Goal: Register for event/course: Register for event/course

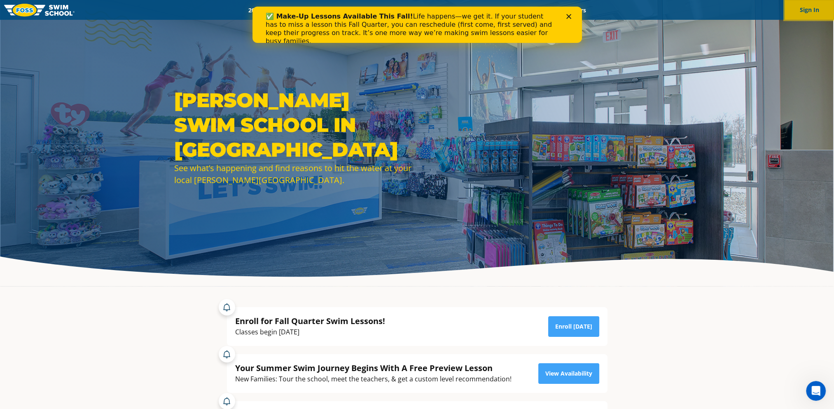
click at [814, 14] on button "Sign In" at bounding box center [809, 10] width 49 height 20
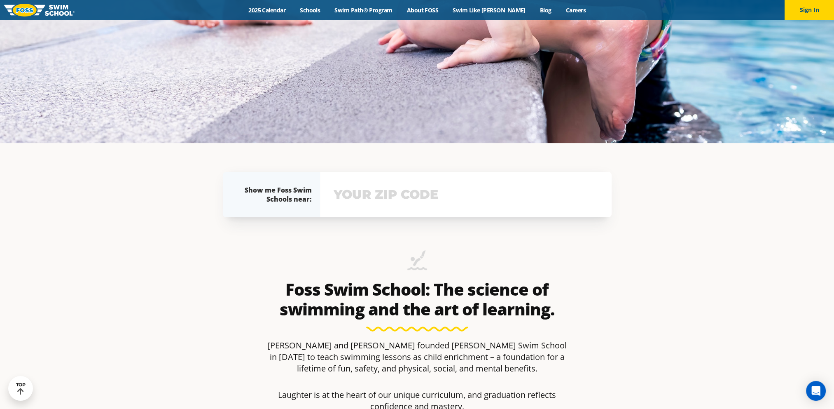
scroll to position [124, 0]
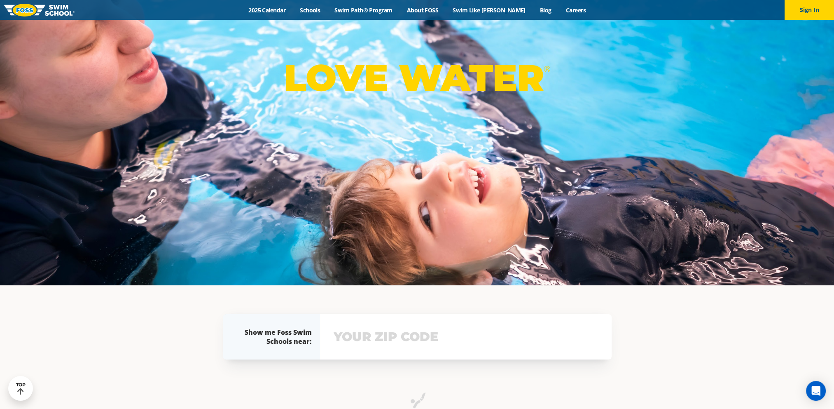
click at [353, 349] on div "View school & class schedule" at bounding box center [466, 336] width 292 height 45
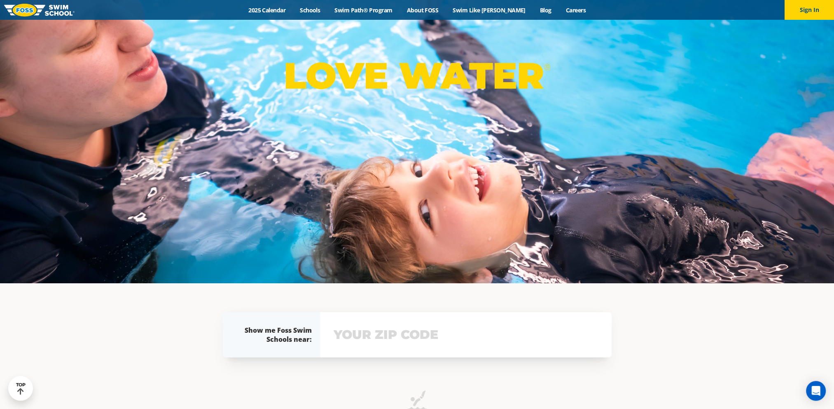
click at [360, 340] on input "text" at bounding box center [466, 334] width 269 height 24
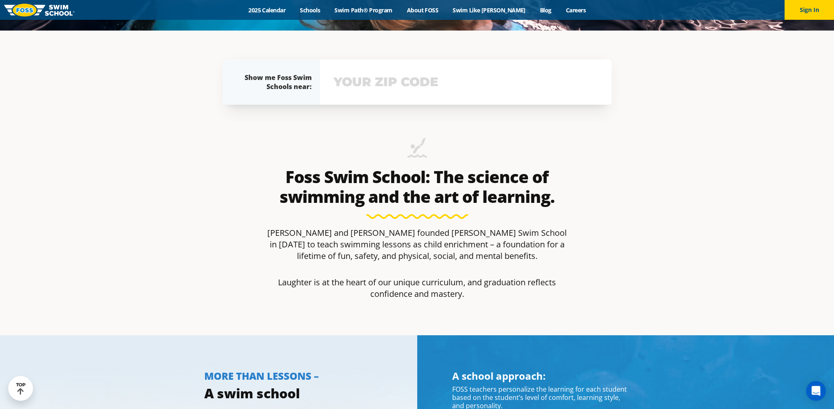
scroll to position [396, 0]
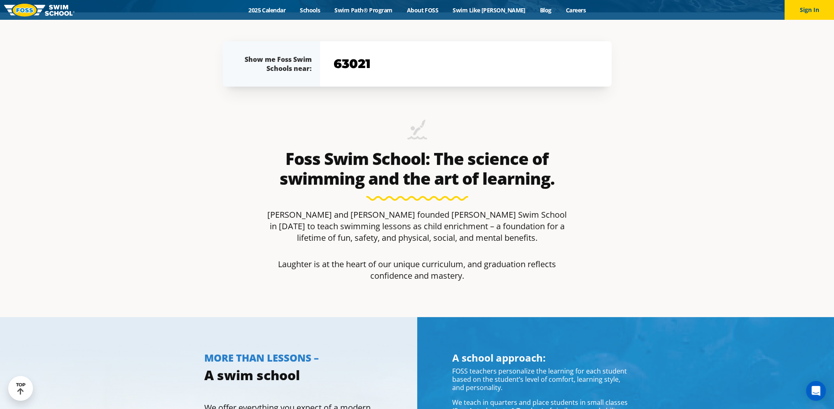
type input "63021"
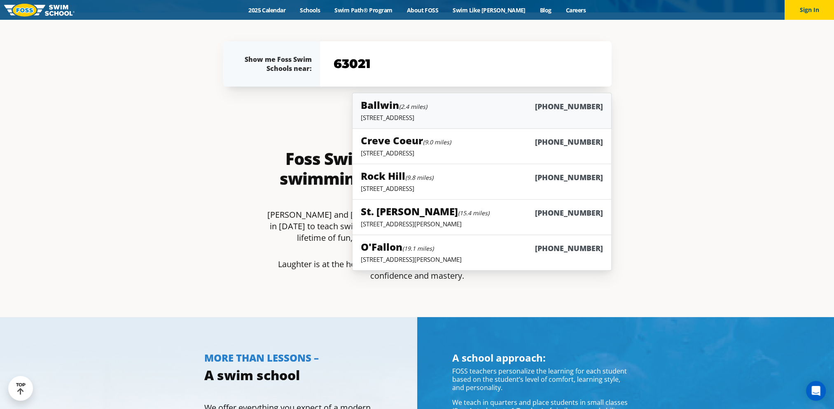
click at [504, 109] on div "Ballwin (2.4 miles) (636) 317-3677" at bounding box center [482, 105] width 242 height 15
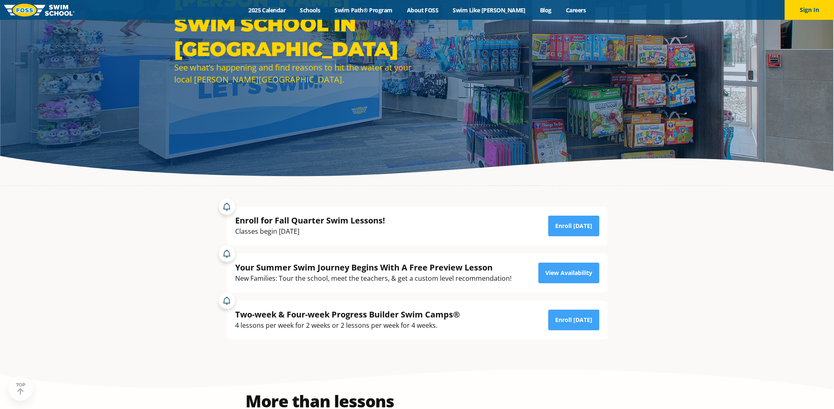
scroll to position [165, 0]
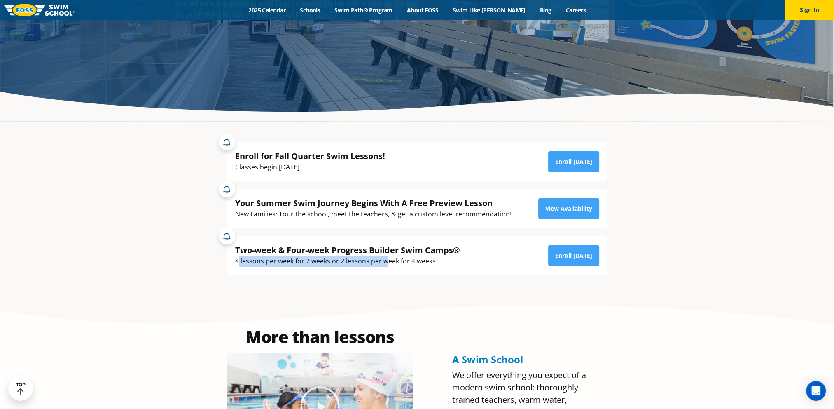
drag, startPoint x: 239, startPoint y: 262, endPoint x: 387, endPoint y: 280, distance: 149.4
click at [387, 280] on div "Enroll for Fall Quarter Swim Lessons! Classes begin [DATE] Enroll [DATE] Your S…" at bounding box center [417, 208] width 397 height 174
drag, startPoint x: 387, startPoint y: 280, endPoint x: 380, endPoint y: 284, distance: 8.3
click at [380, 284] on div "Enroll for Fall Quarter Swim Lessons! Classes begin September 2nd Enroll Today …" at bounding box center [417, 208] width 397 height 174
click at [369, 287] on div "Enroll for Fall Quarter Swim Lessons! Classes begin September 2nd Enroll Today …" at bounding box center [417, 208] width 397 height 174
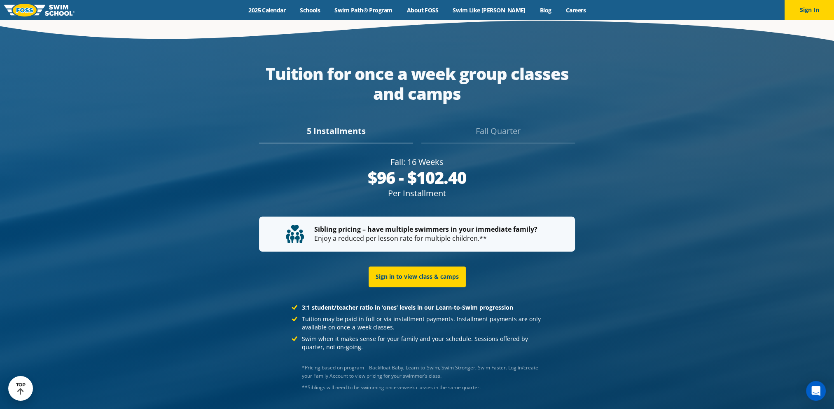
scroll to position [1629, 0]
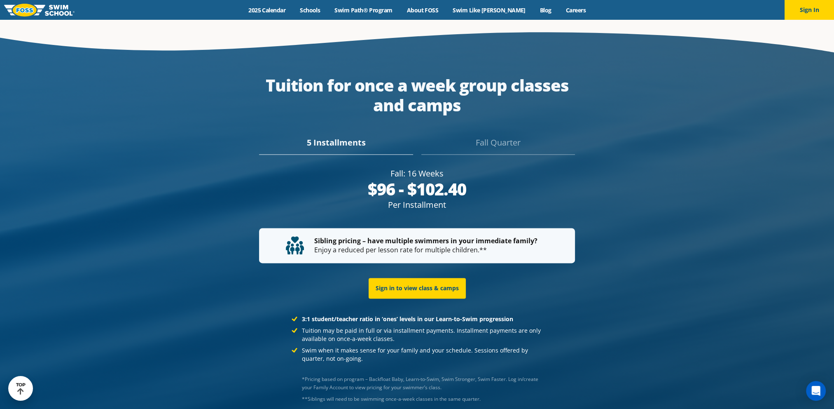
click at [496, 136] on div "Fall Quarter" at bounding box center [498, 145] width 154 height 18
click at [352, 136] on div "5 Installments" at bounding box center [336, 145] width 154 height 18
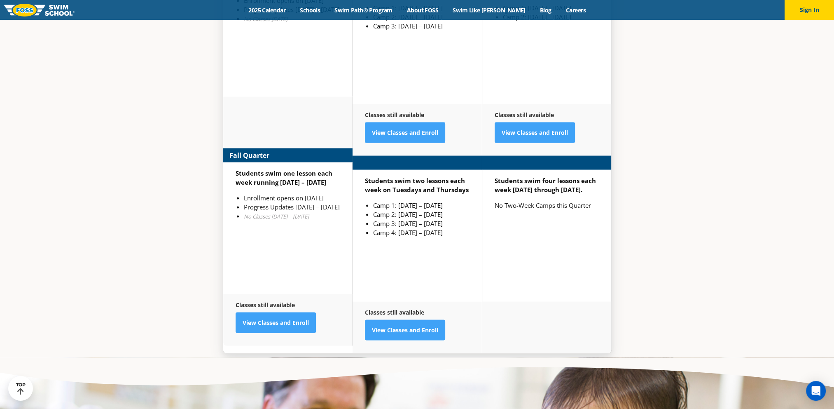
scroll to position [2206, 0]
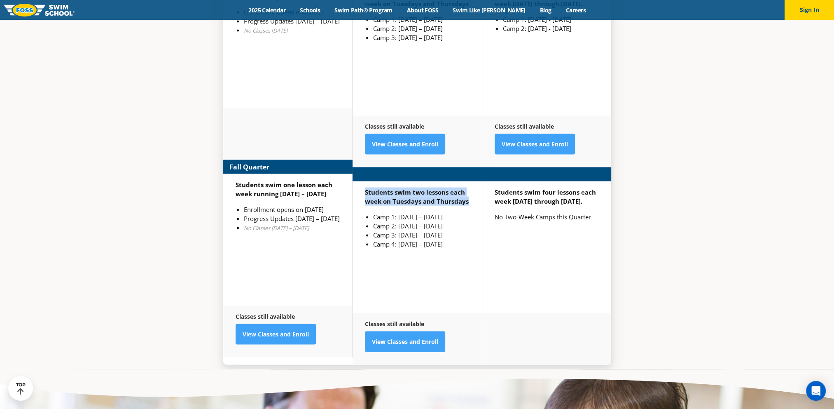
drag, startPoint x: 364, startPoint y: 158, endPoint x: 466, endPoint y: 172, distance: 103.1
click at [466, 188] on strong "Students swim two lessons each week on Tuesdays and Thursdays" at bounding box center [417, 196] width 104 height 17
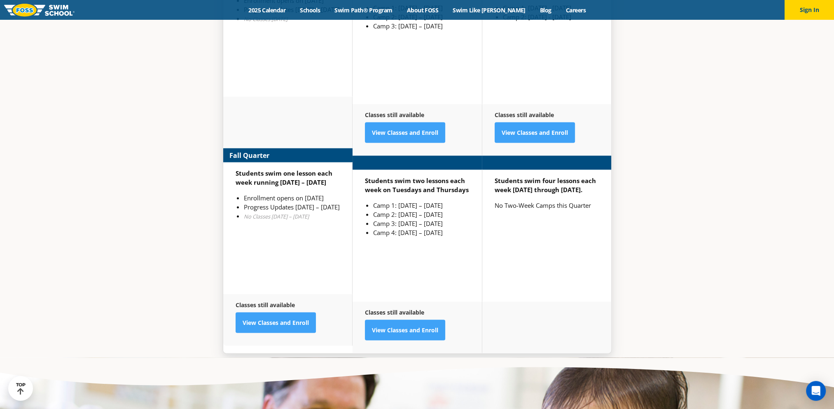
drag, startPoint x: 466, startPoint y: 172, endPoint x: 464, endPoint y: 181, distance: 9.4
click at [464, 181] on div "Students swim two lessons each week on Tuesdays and Thursdays Camp 1: Sep 2 – S…" at bounding box center [417, 236] width 129 height 132
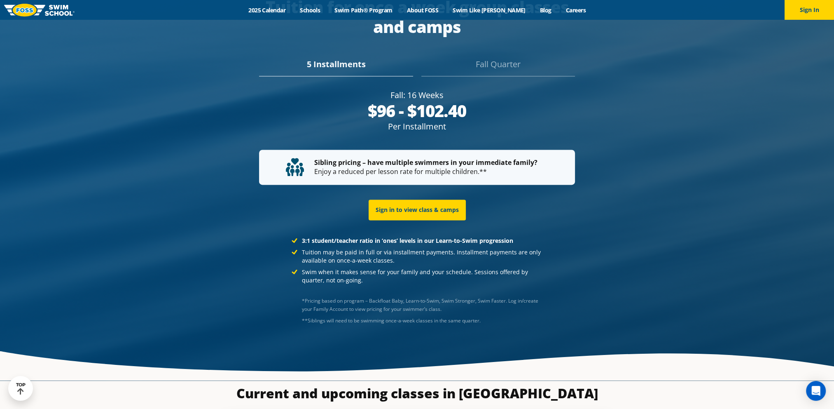
scroll to position [1587, 0]
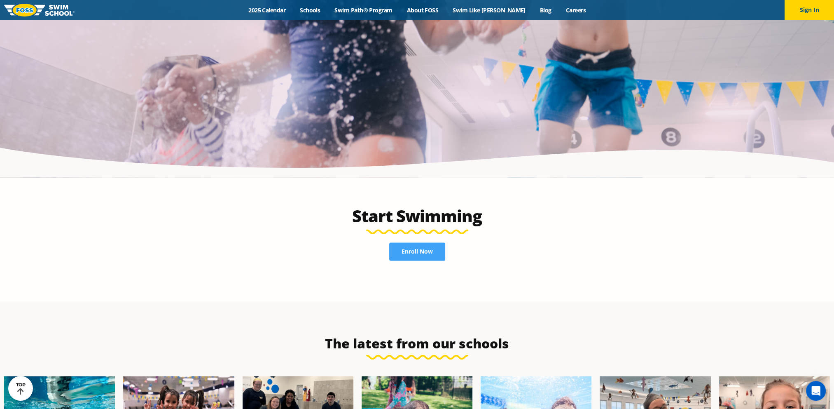
scroll to position [1894, 0]
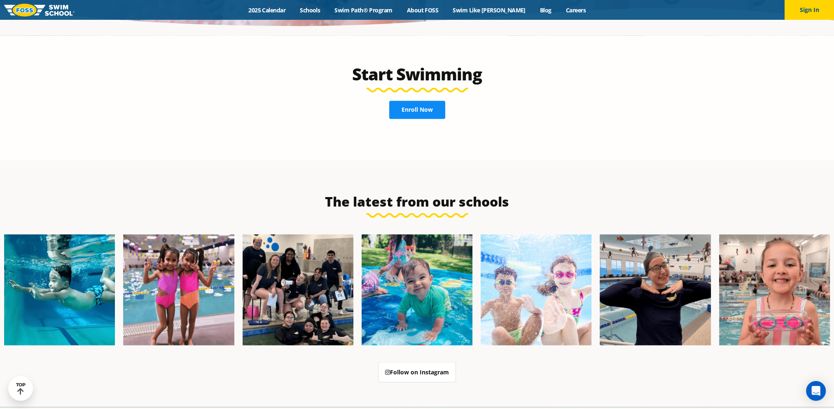
click at [410, 107] on span "Enroll Now" at bounding box center [417, 110] width 31 height 6
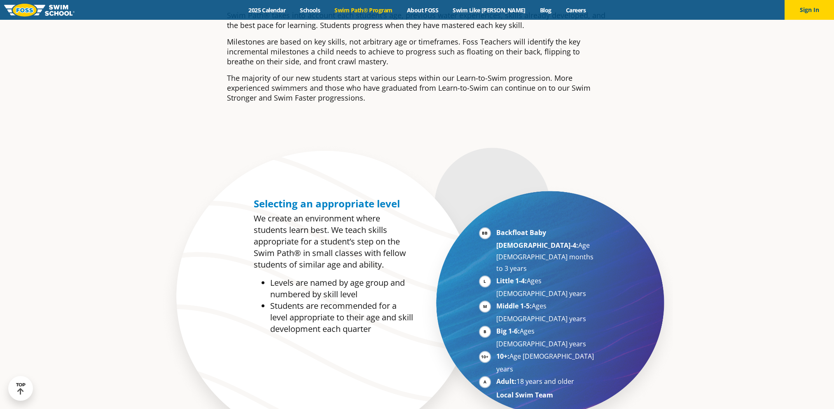
scroll to position [371, 0]
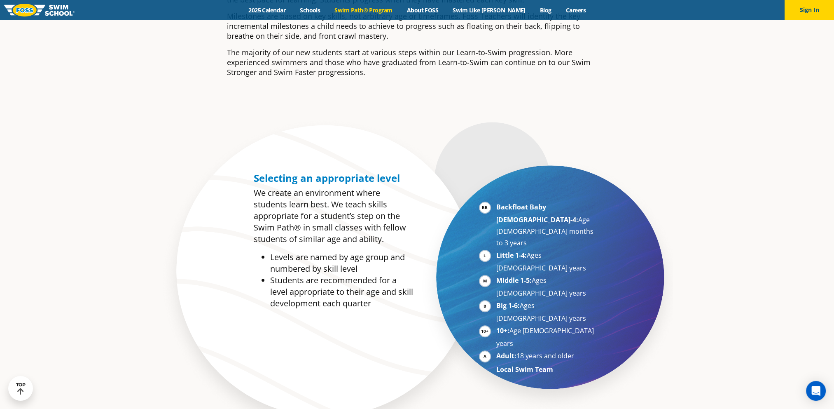
click at [496, 206] on li "Backfloat Baby [DEMOGRAPHIC_DATA]-4: Age [DEMOGRAPHIC_DATA] months to 3 years" at bounding box center [546, 224] width 101 height 47
drag, startPoint x: 310, startPoint y: 269, endPoint x: 400, endPoint y: 283, distance: 91.6
click at [400, 283] on ul "Levels are named by age group and numbered by skill level Students are recommen…" at bounding box center [333, 280] width 159 height 58
drag, startPoint x: 400, startPoint y: 283, endPoint x: 402, endPoint y: 312, distance: 29.3
click at [411, 306] on li "Students are recommended for a level appropriate to their age and skill develop…" at bounding box center [341, 291] width 143 height 35
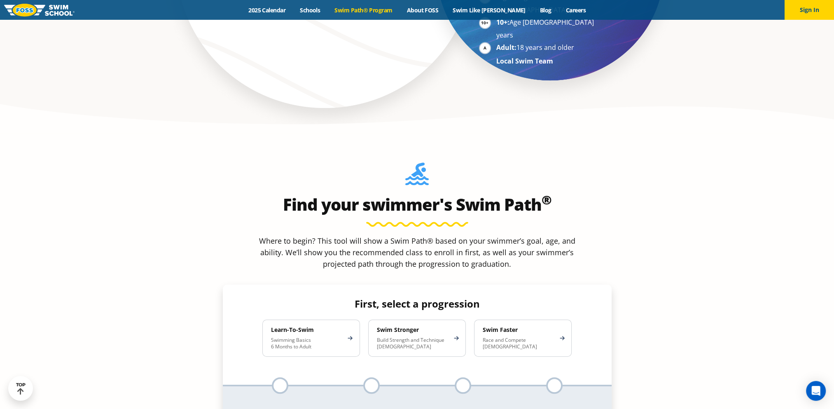
scroll to position [700, 0]
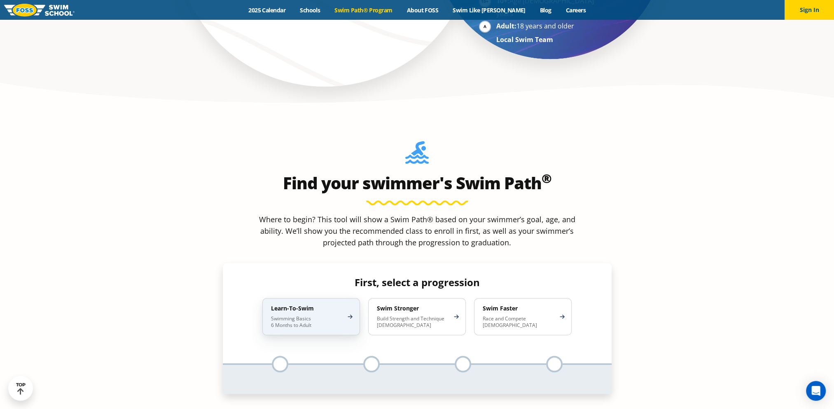
click at [332, 315] on p "Swimming Basics 6 Months to Adult" at bounding box center [307, 321] width 72 height 13
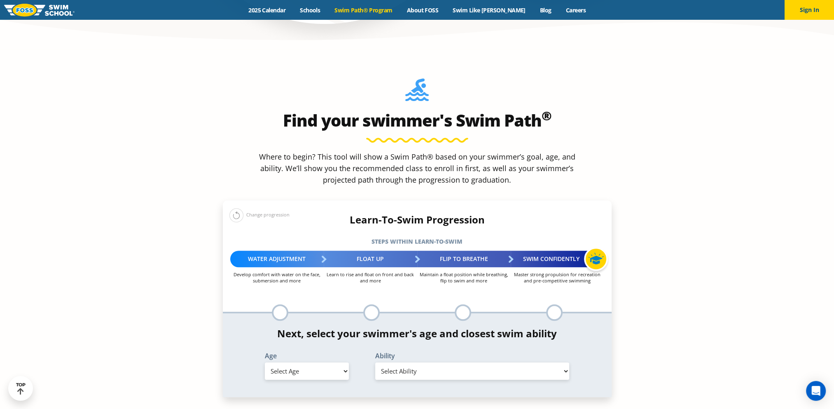
scroll to position [783, 0]
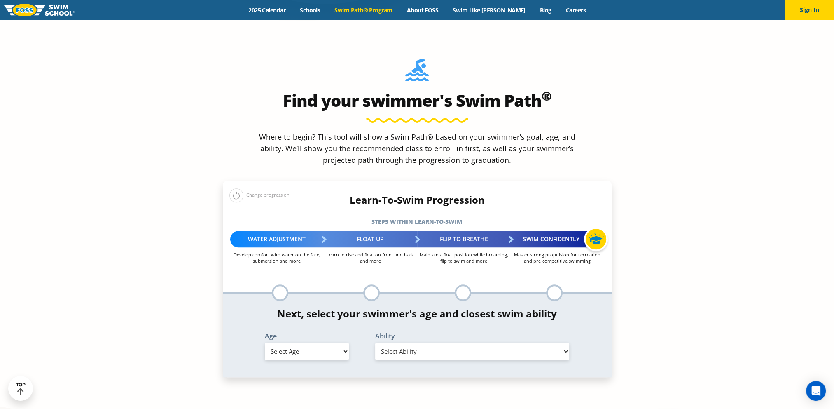
click at [343, 342] on select "Select Age [DEMOGRAPHIC_DATA] months - 1 year 1 year 2 years 3 years 4 years 5 …" at bounding box center [307, 350] width 84 height 17
select select "4-years"
click at [265, 342] on select "Select Age [DEMOGRAPHIC_DATA] months - 1 year 1 year 2 years 3 years 4 years 5 …" at bounding box center [307, 350] width 84 height 17
click at [504, 342] on select "Select Ability First in-water experience When in the water, reliant on a life j…" at bounding box center [472, 350] width 194 height 17
select select "4-years-when-in-the-water-reliant-on-a-life-jacket-or-floatation-device"
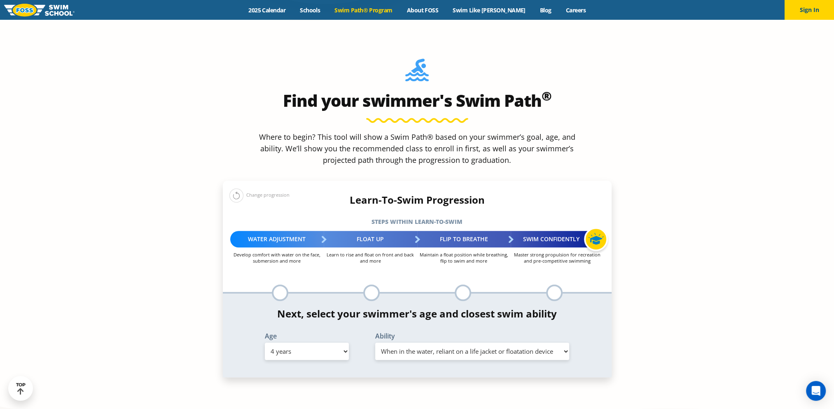
click at [375, 342] on select "Select Ability First in-water experience When in the water, reliant on a life j…" at bounding box center [472, 350] width 194 height 17
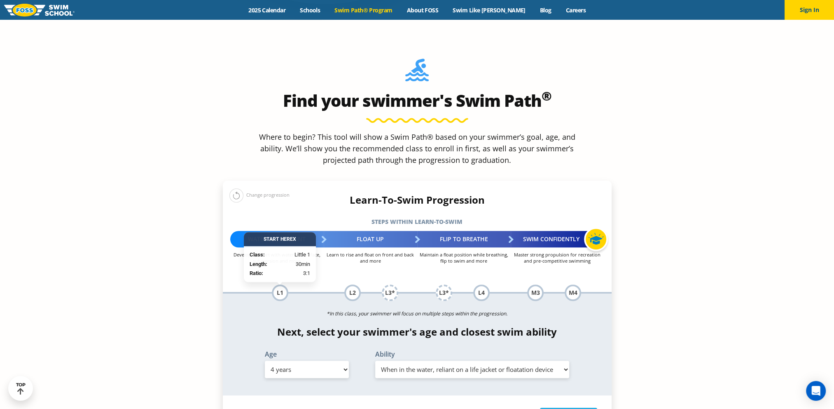
click at [589, 326] on div "Next, select your swimmer's age and closest swim ability Age Select Age [DEMOGR…" at bounding box center [417, 353] width 389 height 55
click at [280, 284] on div "L1" at bounding box center [280, 292] width 16 height 16
click at [419, 360] on select "Select Ability First in-water experience When in the water, reliant on a life j…" at bounding box center [472, 368] width 194 height 17
click at [679, 349] on section "Find your swimmer's Swim Path ® Where to begin? This tool will show a Swim Path…" at bounding box center [417, 298] width 834 height 537
click at [581, 408] on span "Little 1" at bounding box center [580, 417] width 20 height 8
